Goal: Find specific page/section: Find specific page/section

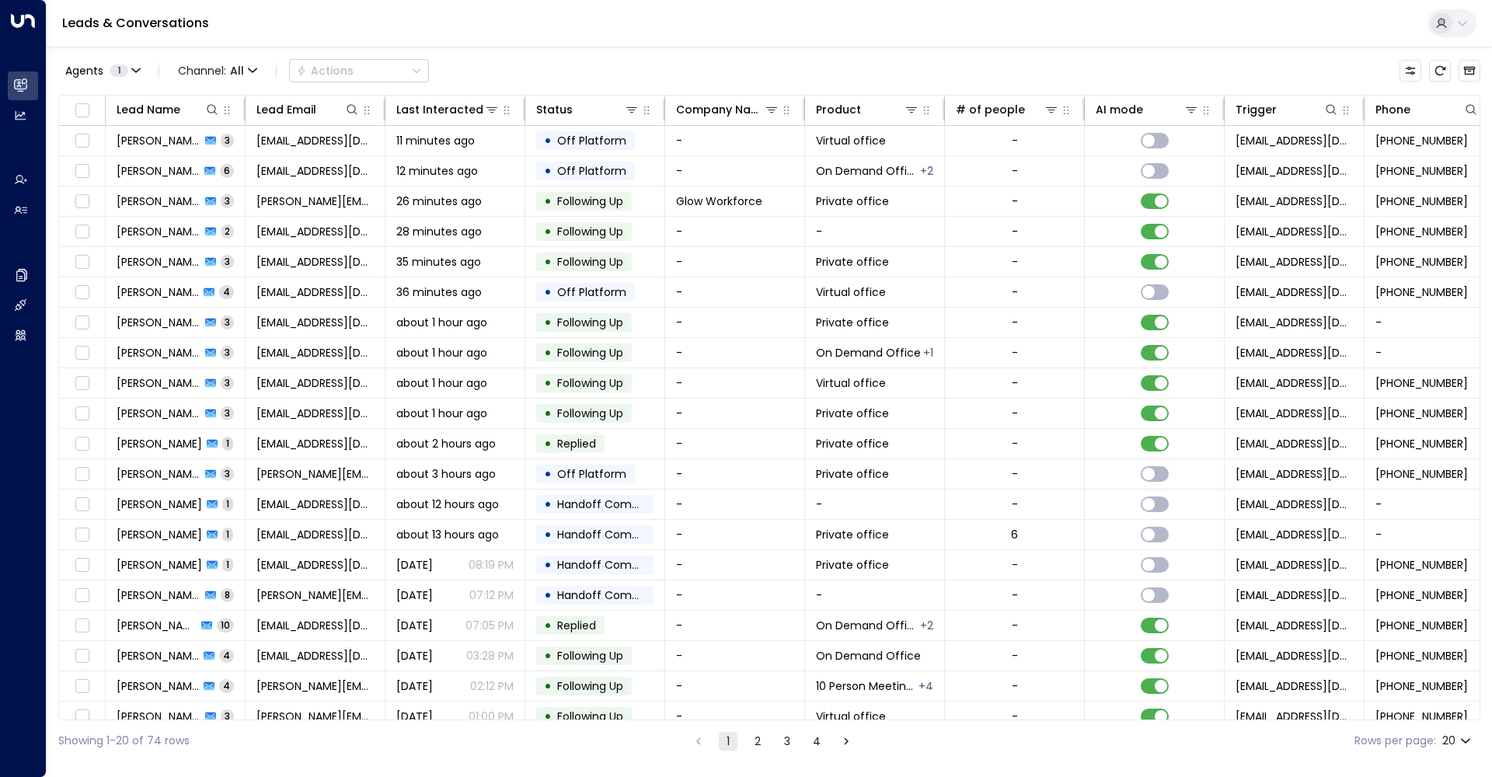
click at [1129, 22] on icon at bounding box center [1462, 23] width 12 height 12
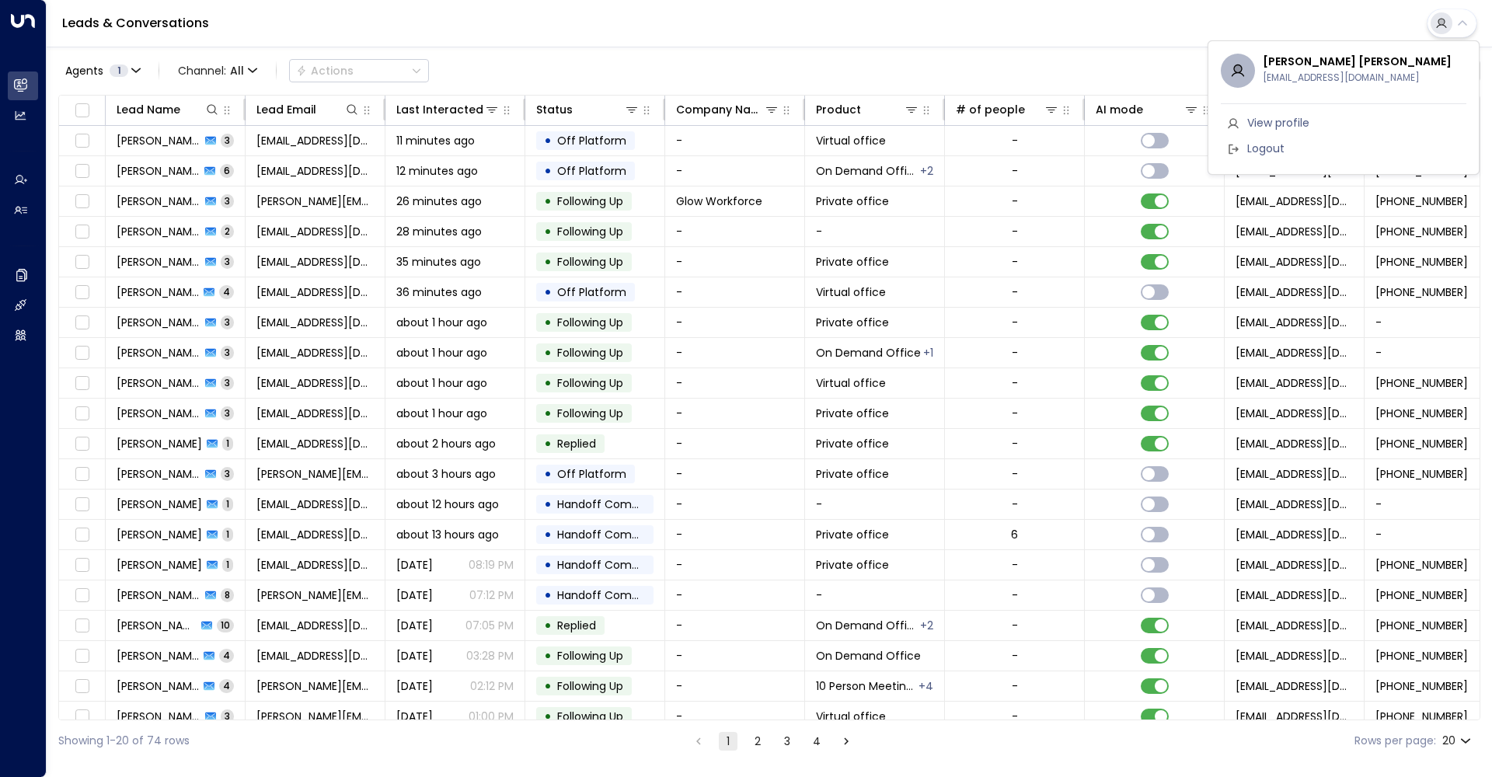
click at [1129, 22] on div at bounding box center [746, 388] width 1492 height 777
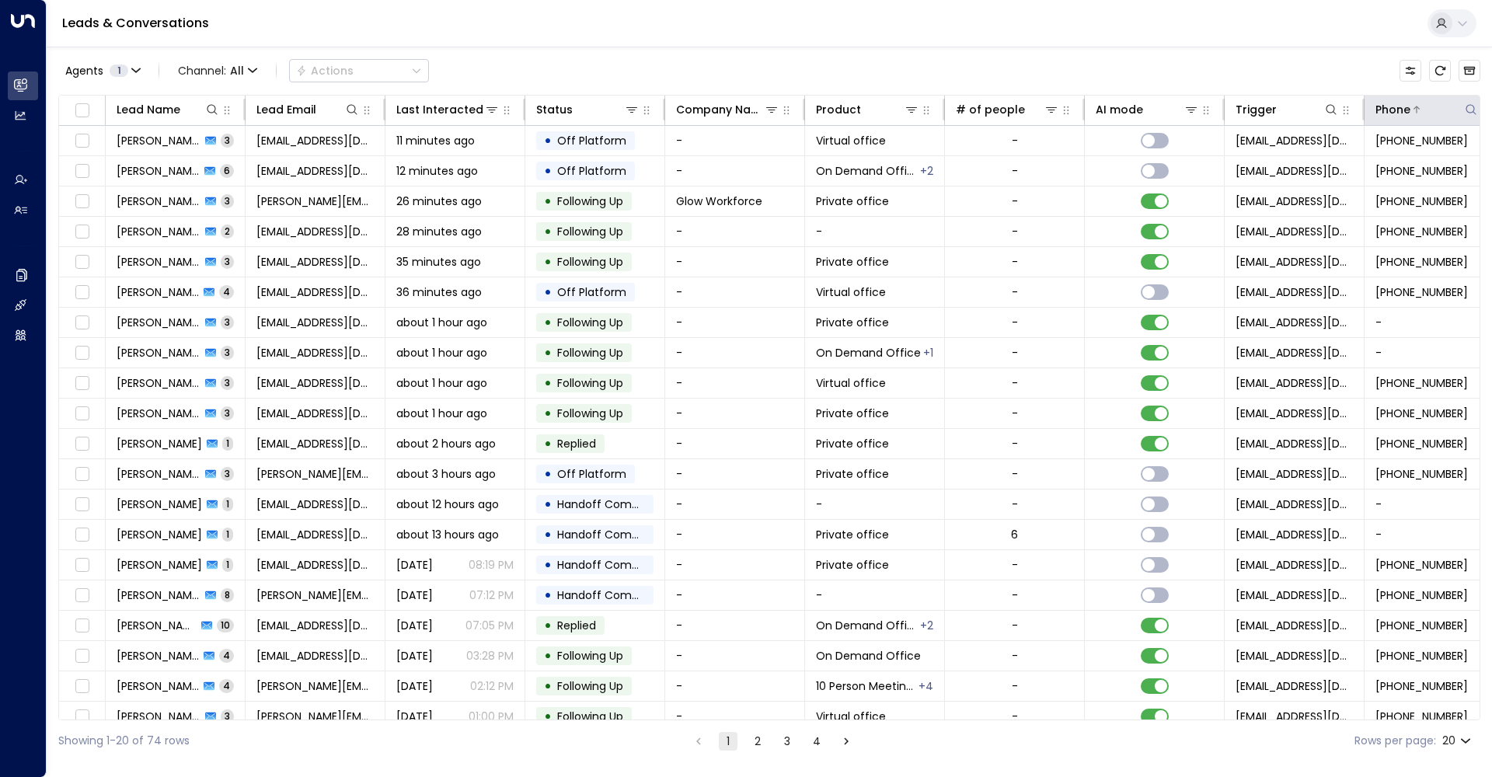
click at [1129, 110] on icon at bounding box center [1471, 109] width 12 height 12
click at [350, 107] on icon at bounding box center [352, 109] width 12 height 12
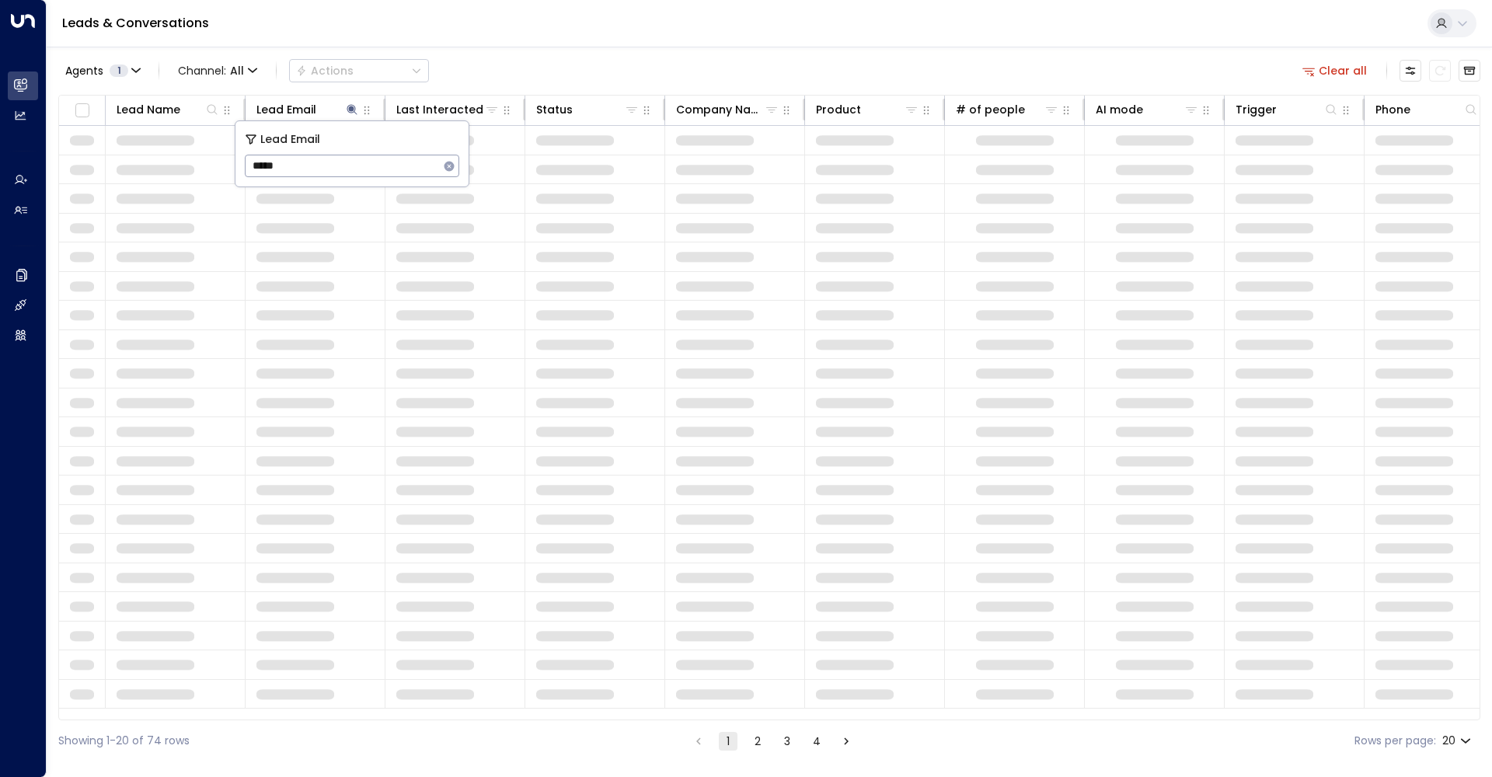
type input "******"
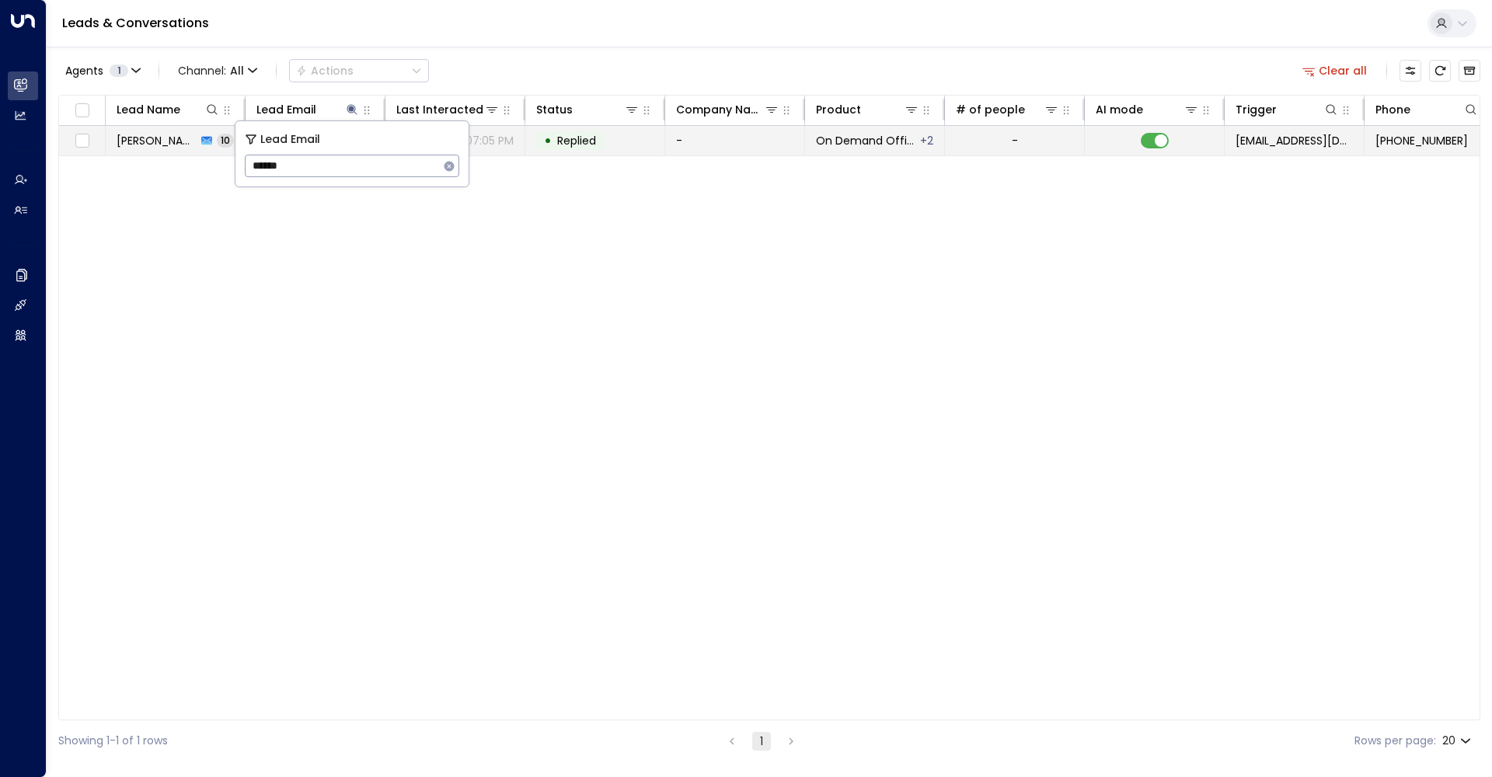
click at [144, 145] on span "[PERSON_NAME]" at bounding box center [157, 141] width 80 height 16
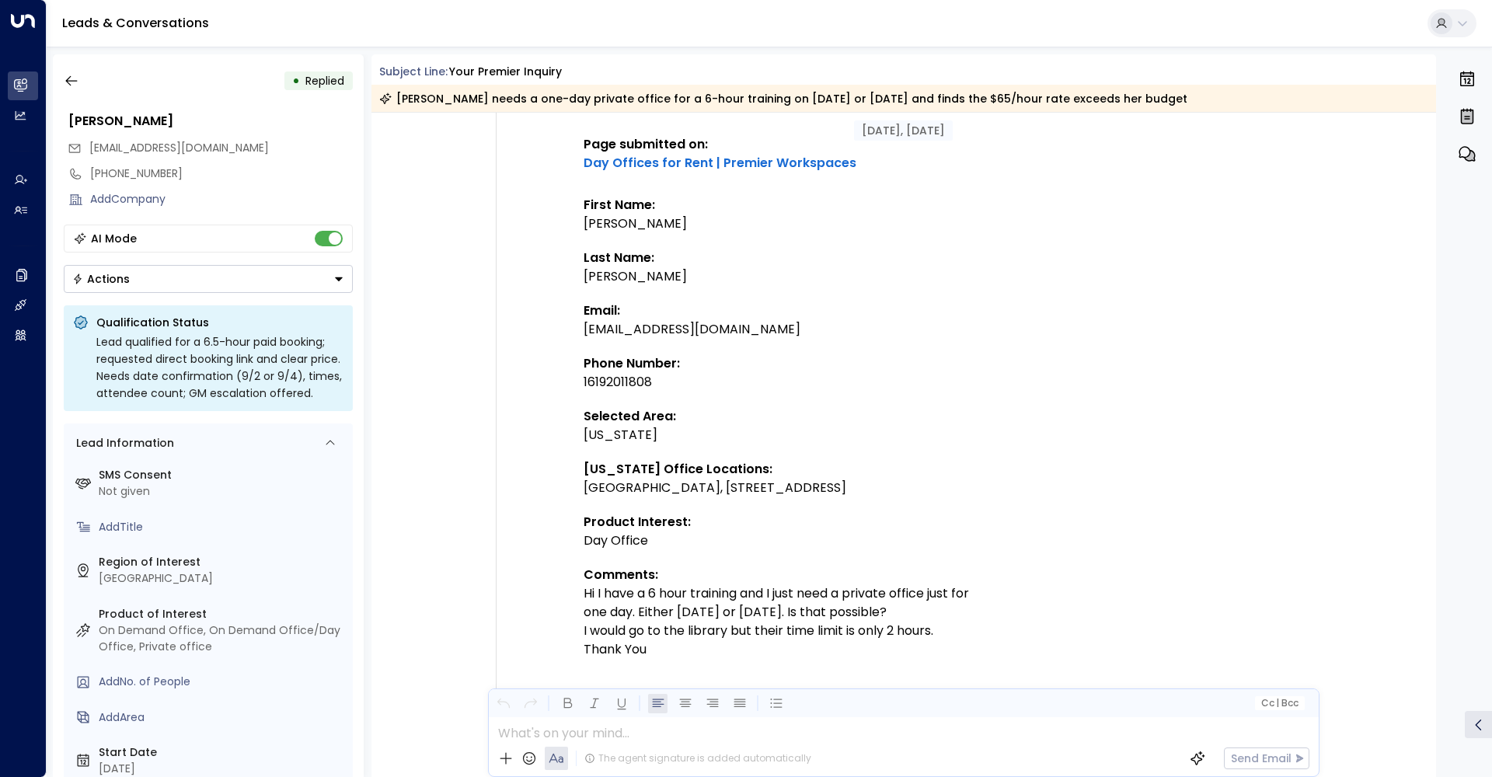
scroll to position [246, 0]
